Goal: Transaction & Acquisition: Purchase product/service

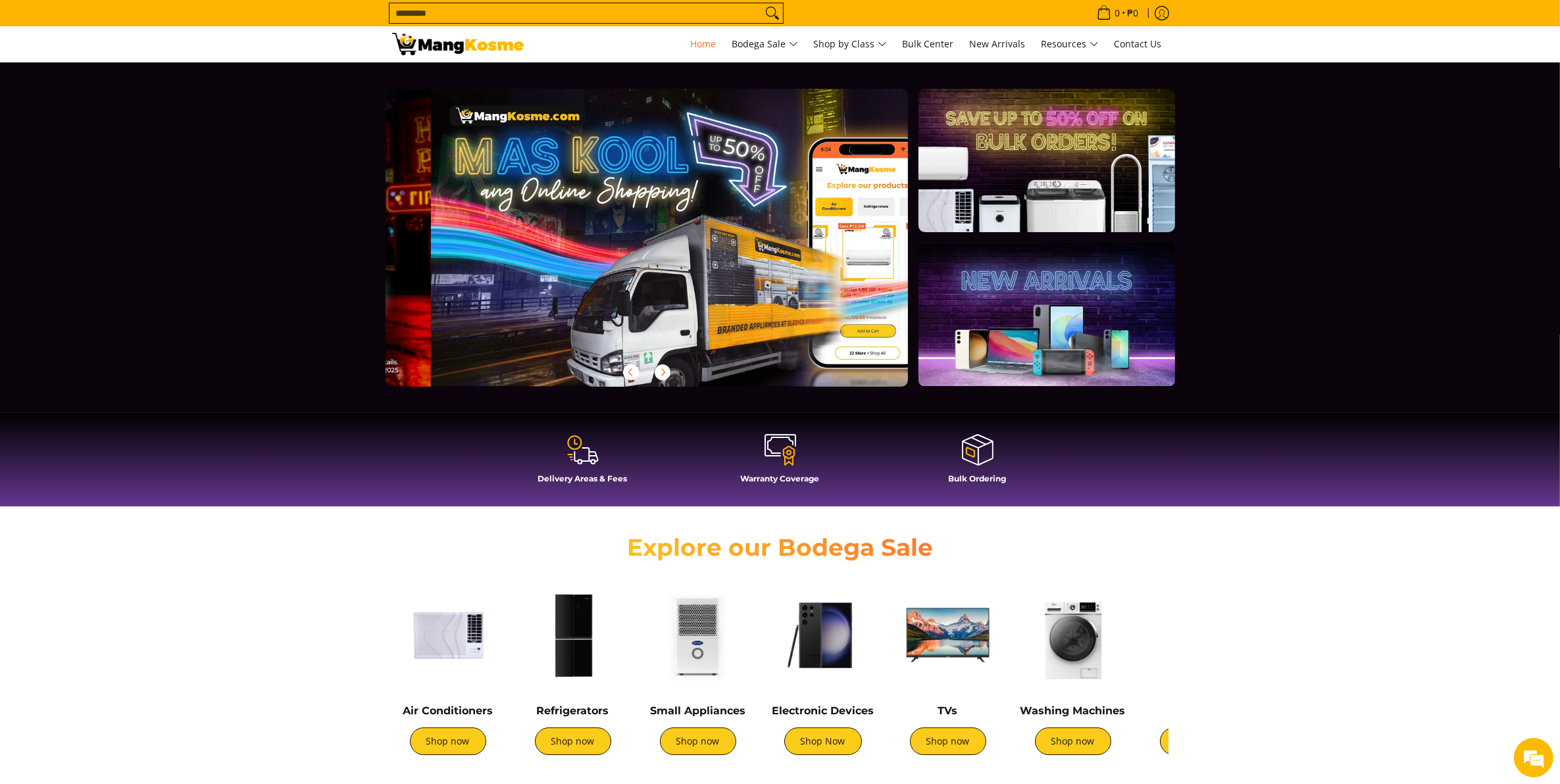
scroll to position [0, 523]
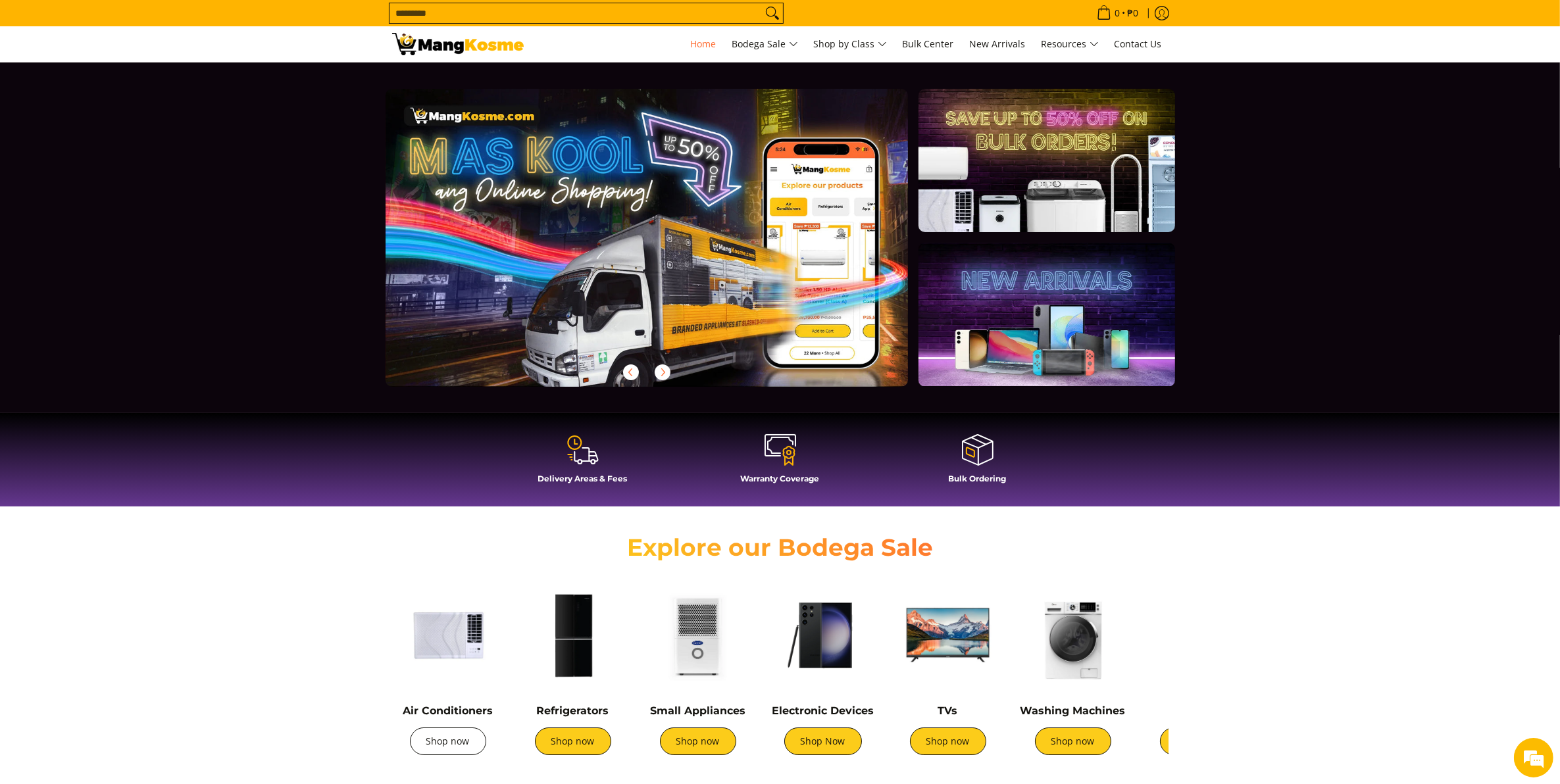
click at [446, 733] on link "Shop now" at bounding box center [448, 741] width 76 height 27
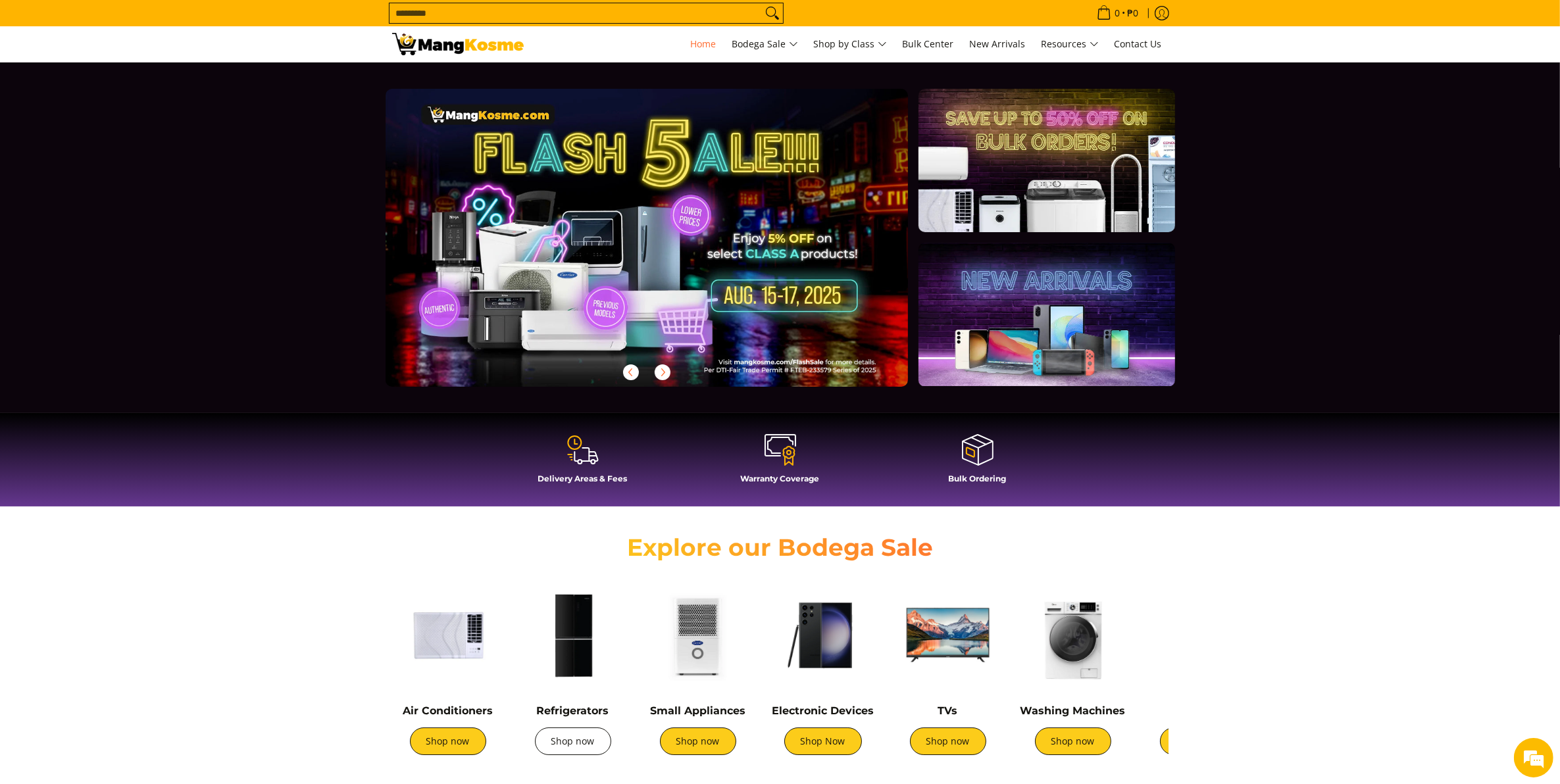
click at [554, 737] on link "Shop now" at bounding box center [573, 741] width 76 height 27
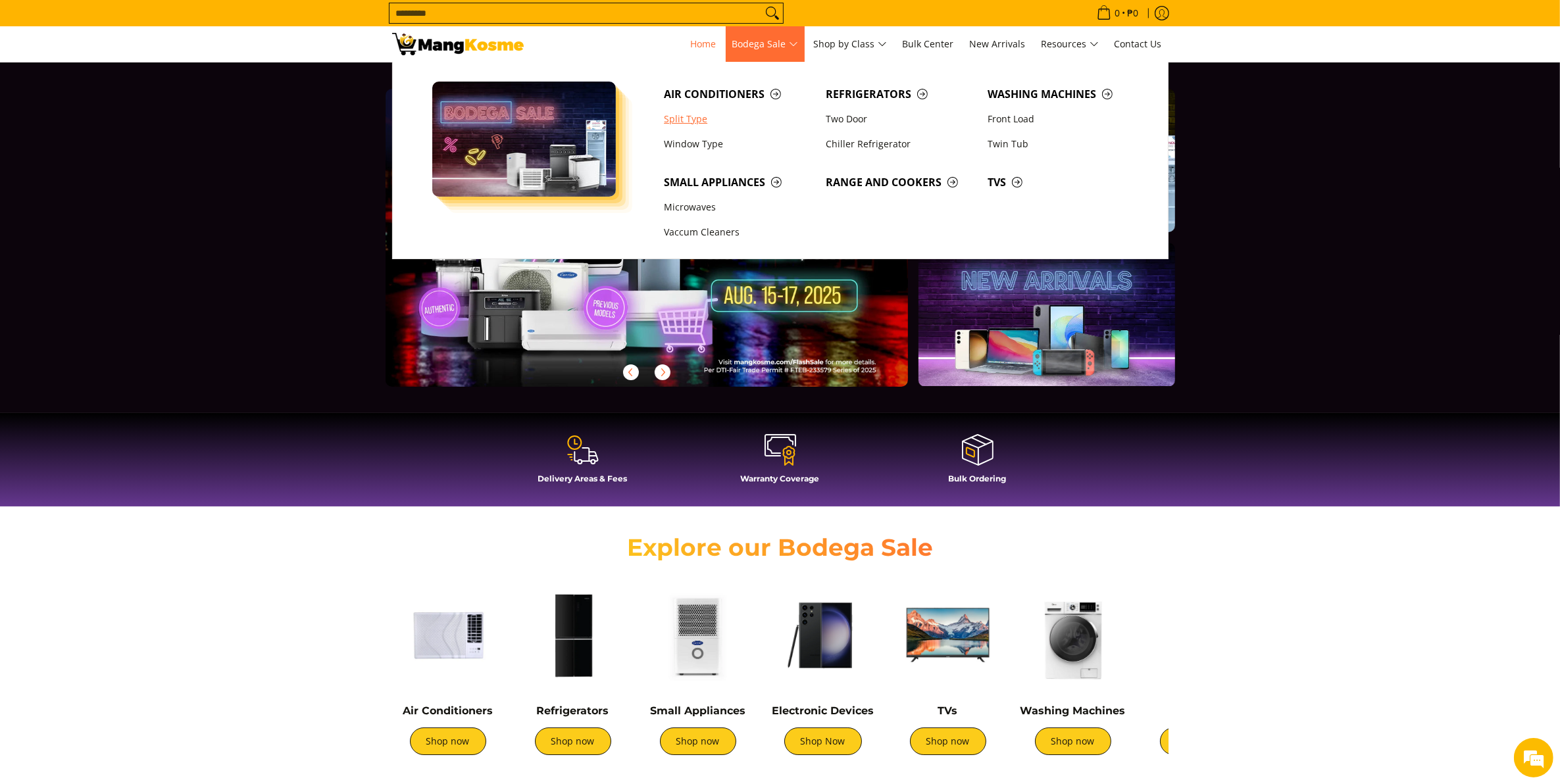
click at [705, 120] on link "Split Type" at bounding box center [738, 118] width 162 height 25
